Goal: Task Accomplishment & Management: Manage account settings

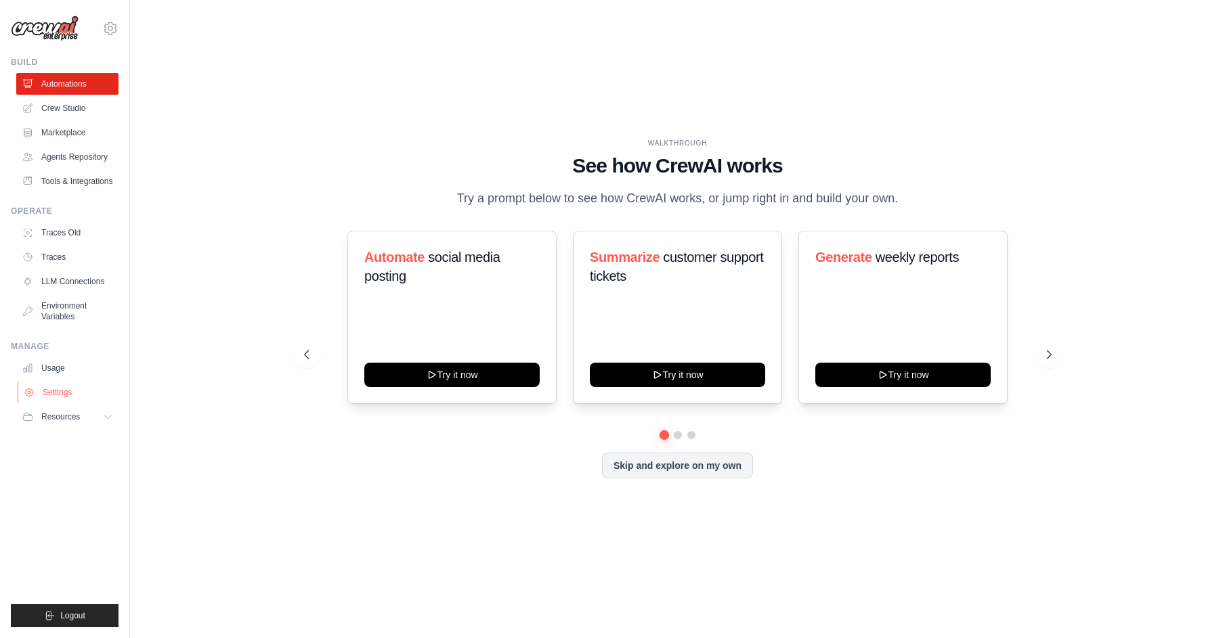
click at [68, 395] on link "Settings" at bounding box center [69, 393] width 102 height 22
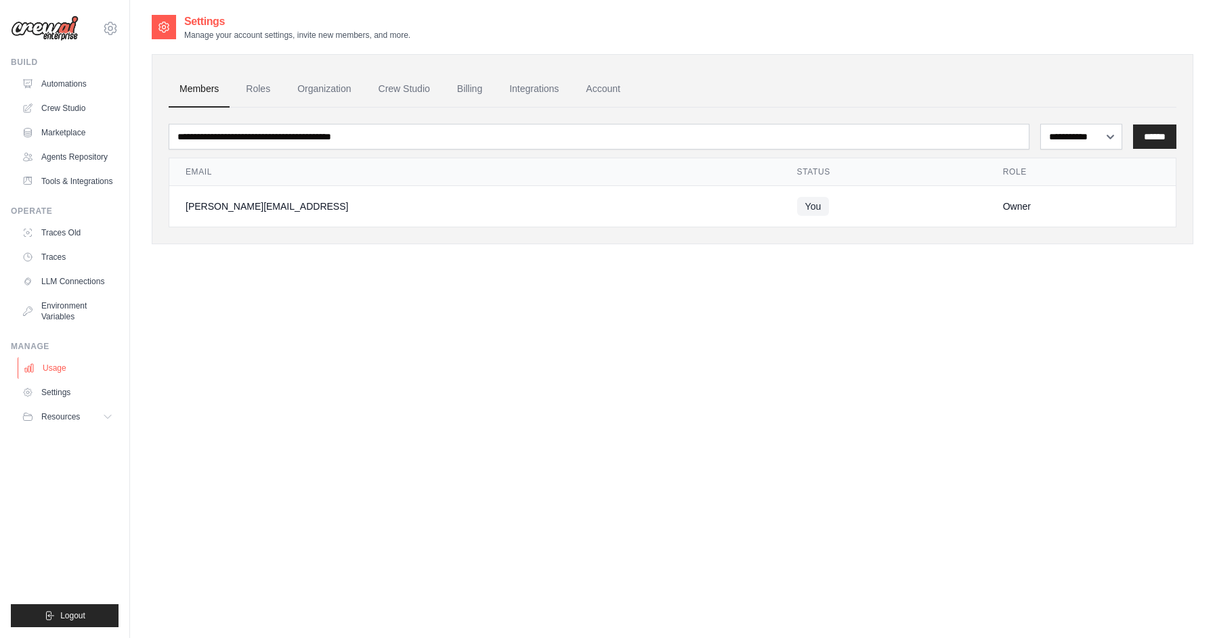
click at [61, 369] on link "Usage" at bounding box center [69, 368] width 102 height 22
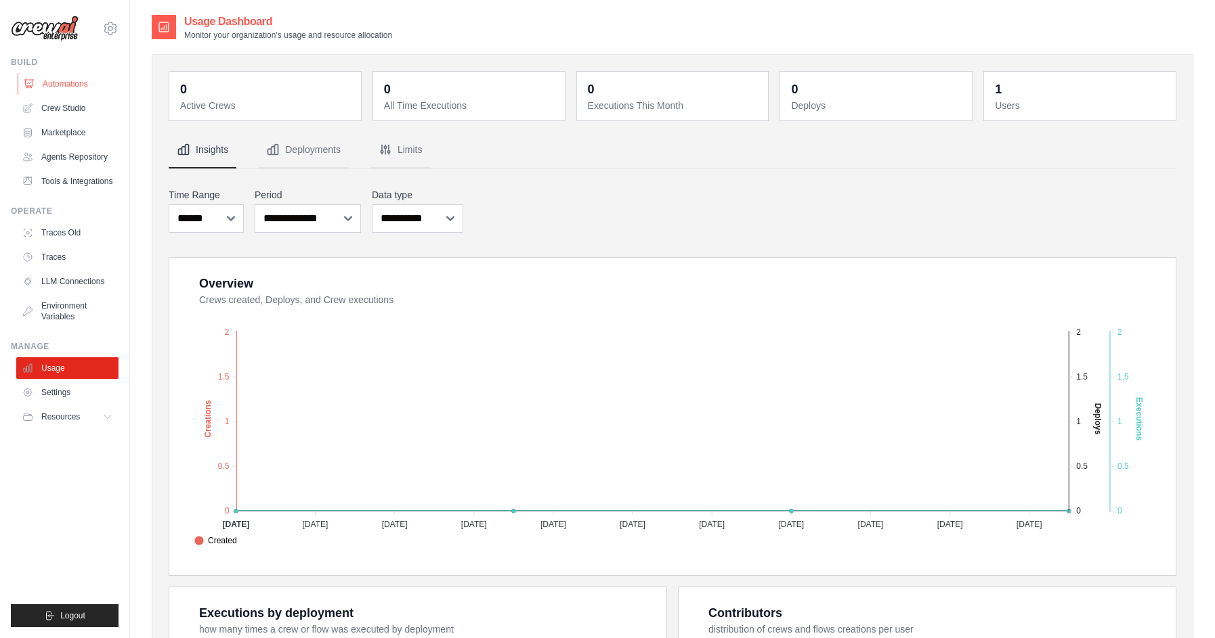
click at [76, 84] on link "Automations" at bounding box center [69, 84] width 102 height 22
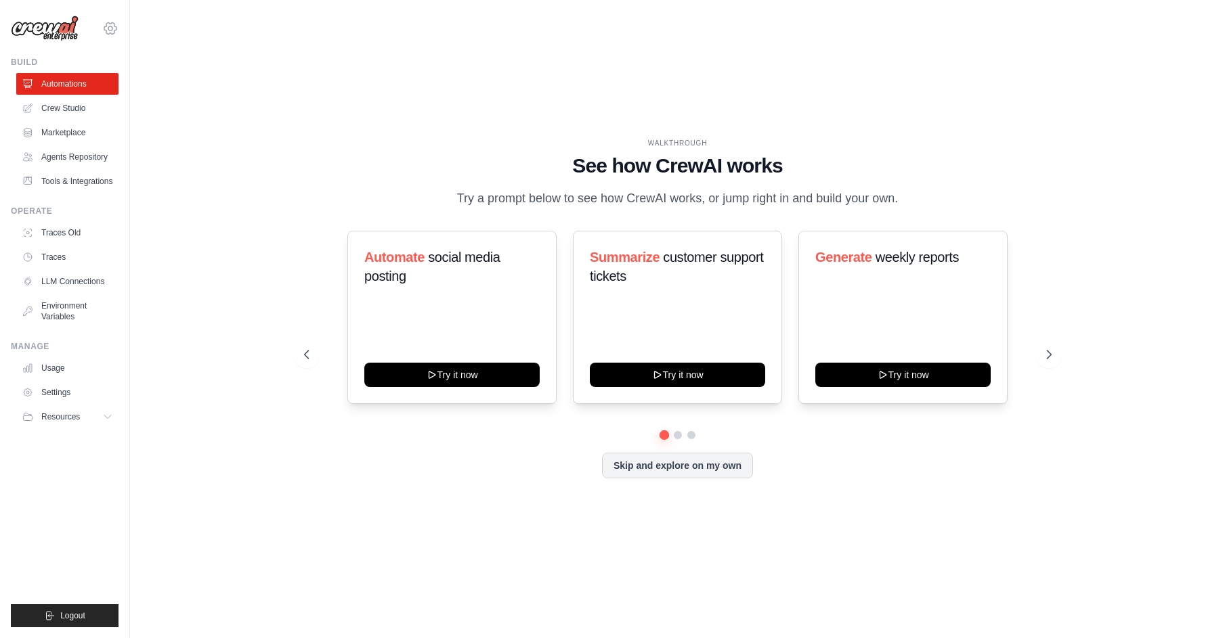
click at [114, 26] on icon at bounding box center [110, 28] width 12 height 12
click at [59, 610] on button "Logout" at bounding box center [65, 616] width 108 height 23
